Goal: Communication & Community: Answer question/provide support

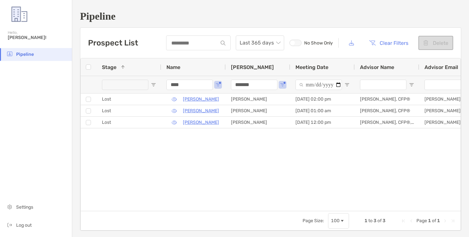
click at [337, 84] on input "Meeting Date Filter Input" at bounding box center [318, 85] width 46 height 10
type input "**********"
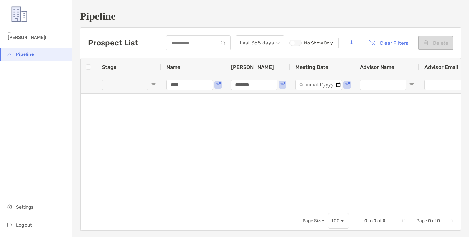
click at [191, 88] on input "****" at bounding box center [189, 85] width 46 height 10
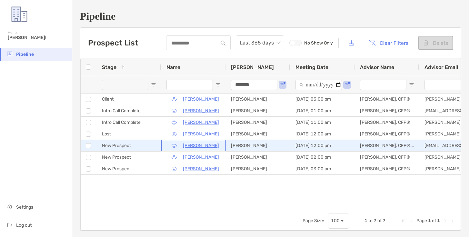
click at [201, 145] on p "[PERSON_NAME]" at bounding box center [201, 145] width 36 height 8
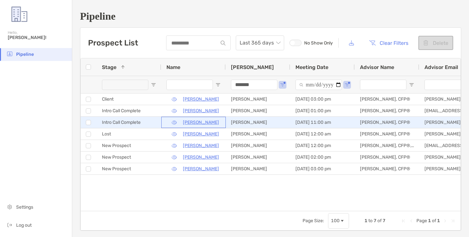
click at [199, 121] on p "Kenneth Giffen" at bounding box center [201, 122] width 36 height 8
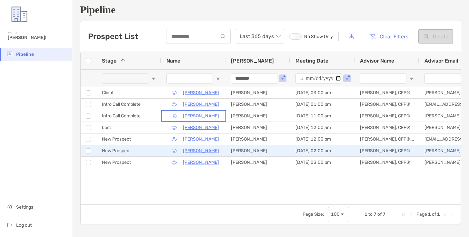
scroll to position [7, 0]
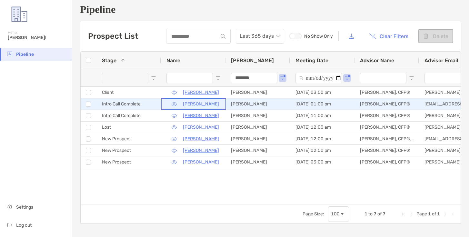
click at [205, 107] on p "[PERSON_NAME]" at bounding box center [201, 104] width 36 height 8
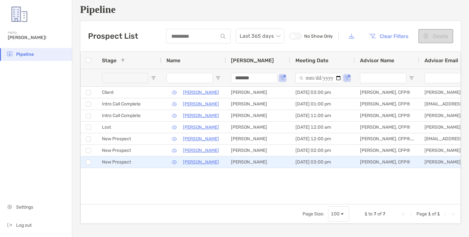
click at [198, 159] on p "Laurisha Wilson" at bounding box center [201, 162] width 36 height 8
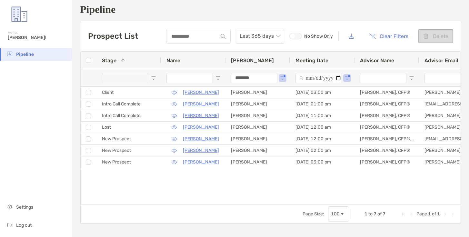
click at [186, 80] on input "Name Filter Input" at bounding box center [189, 78] width 46 height 10
type input "********"
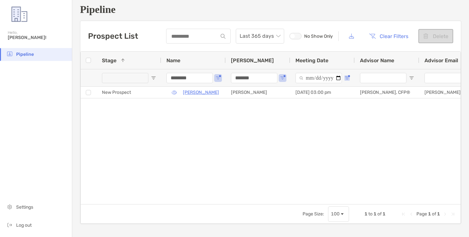
click at [346, 77] on span "Open Filter Menu" at bounding box center [346, 77] width 5 height 5
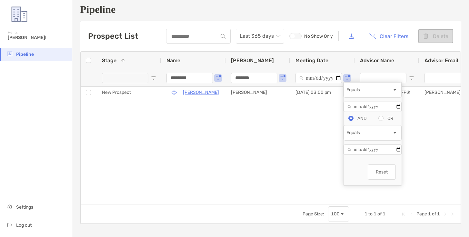
click at [381, 171] on button "Reset" at bounding box center [381, 171] width 28 height 15
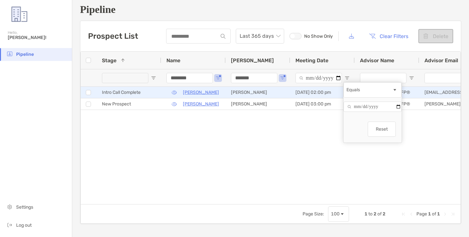
click at [195, 93] on p "[PERSON_NAME]" at bounding box center [201, 92] width 36 height 8
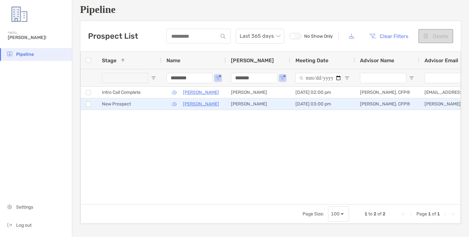
click at [209, 105] on p "[PERSON_NAME]" at bounding box center [201, 104] width 36 height 8
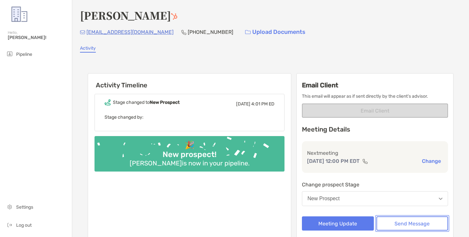
click at [400, 222] on button "Send Message" at bounding box center [412, 223] width 72 height 14
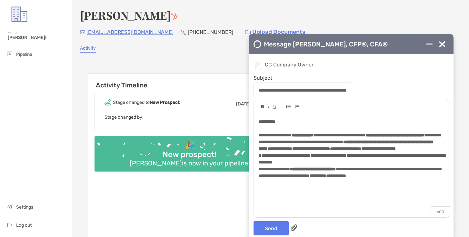
click at [313, 134] on span "**********" at bounding box center [302, 135] width 22 height 5
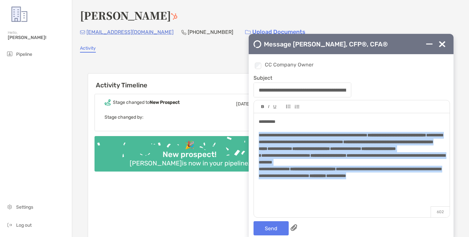
drag, startPoint x: 436, startPoint y: 180, endPoint x: 252, endPoint y: 132, distance: 190.7
click at [252, 132] on div "**********" at bounding box center [350, 150] width 205 height 192
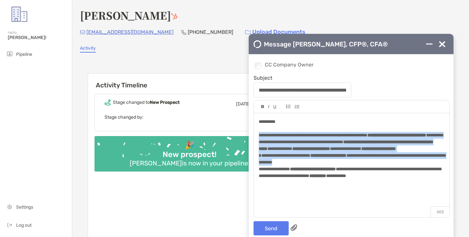
click at [263, 103] on div at bounding box center [262, 107] width 7 height 13
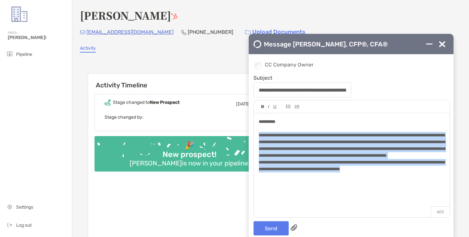
click at [263, 103] on div at bounding box center [262, 107] width 7 height 13
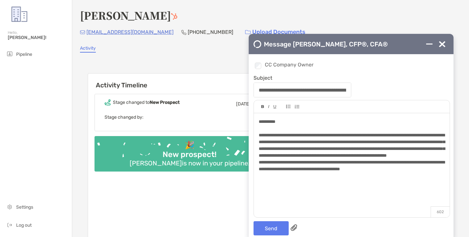
click at [432, 181] on div "**********" at bounding box center [352, 162] width 196 height 98
click at [266, 221] on button "Send" at bounding box center [270, 228] width 35 height 14
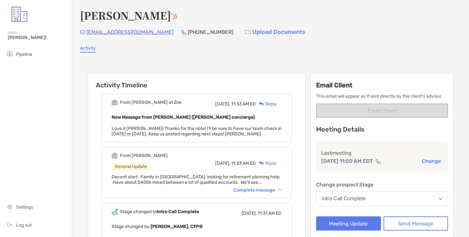
click at [258, 194] on div "From Jeff General Update Today, 11:33 AM ED Reply Decent start. Family in Puebl…" at bounding box center [197, 172] width 190 height 51
click at [255, 189] on div "Complete message" at bounding box center [257, 189] width 48 height 5
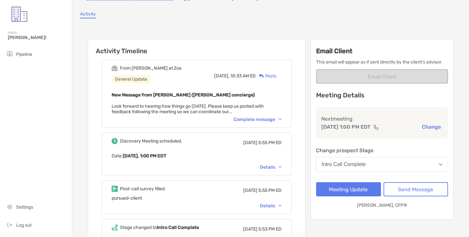
scroll to position [35, 0]
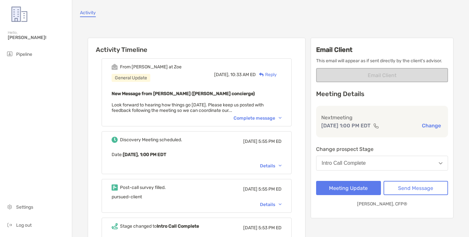
click at [262, 165] on div "Details" at bounding box center [271, 165] width 22 height 5
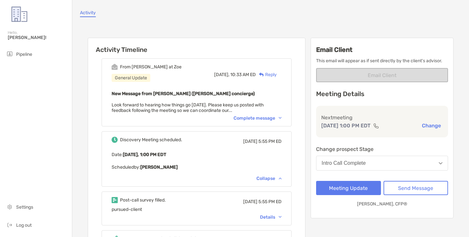
scroll to position [87, 0]
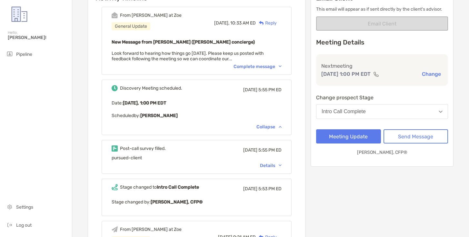
click at [269, 165] on div "Details" at bounding box center [271, 165] width 22 height 5
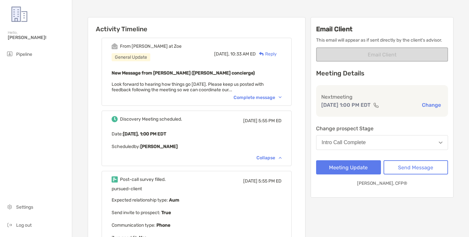
scroll to position [0, 0]
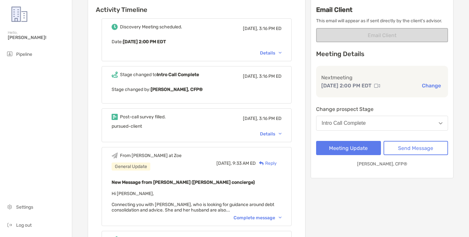
scroll to position [76, 0]
click at [251, 219] on div "From [PERSON_NAME] at [PERSON_NAME] General Update [DATE], 9:33 AM ED Reply New…" at bounding box center [197, 186] width 190 height 79
click at [242, 217] on div "Complete message" at bounding box center [257, 217] width 48 height 5
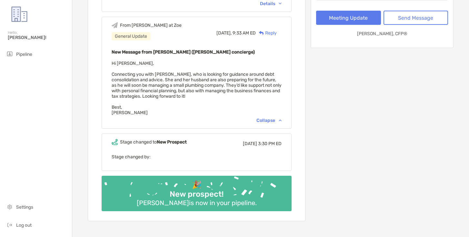
scroll to position [164, 0]
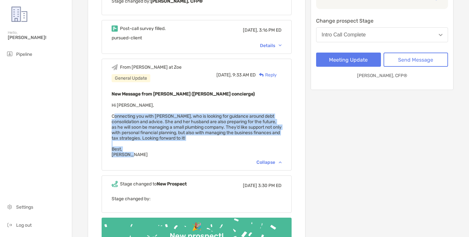
drag, startPoint x: 131, startPoint y: 151, endPoint x: 103, endPoint y: 115, distance: 45.1
click at [103, 115] on div "From Brendan at Zoe General Update Yesterday, 9:33 AM ED Reply New Message from…" at bounding box center [197, 115] width 190 height 112
copy span "Connecting you with Laurisha Wilson, who is looking for guidance around debt co…"
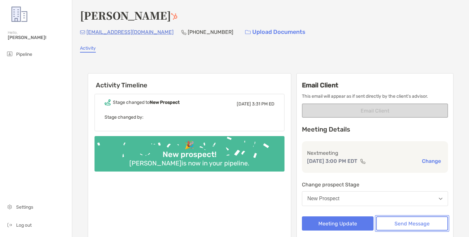
click at [392, 223] on button "Send Message" at bounding box center [412, 223] width 72 height 14
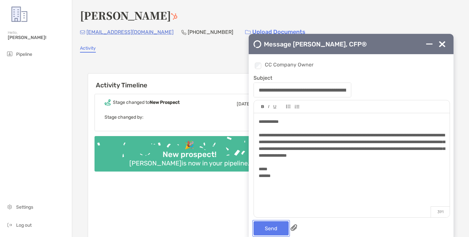
click at [264, 231] on button "Send" at bounding box center [270, 228] width 35 height 14
